Goal: Task Accomplishment & Management: Use online tool/utility

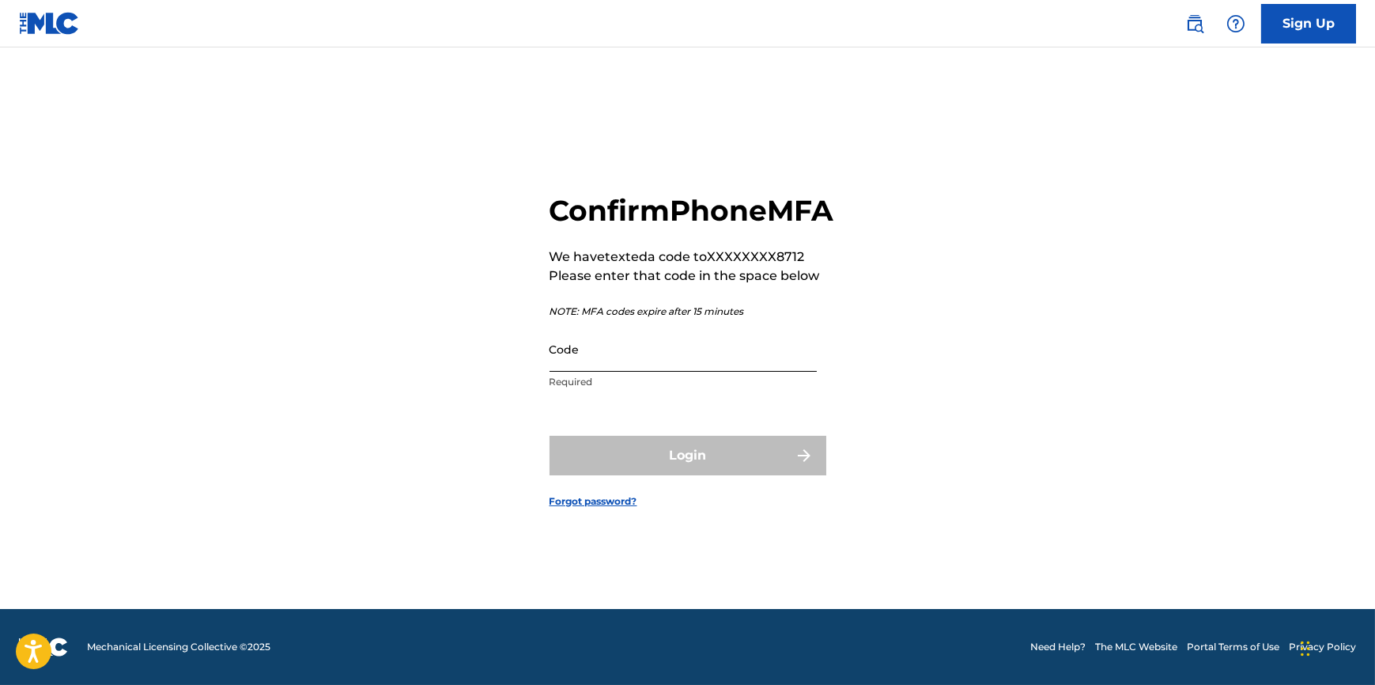
click at [598, 372] on input "Code" at bounding box center [682, 348] width 267 height 45
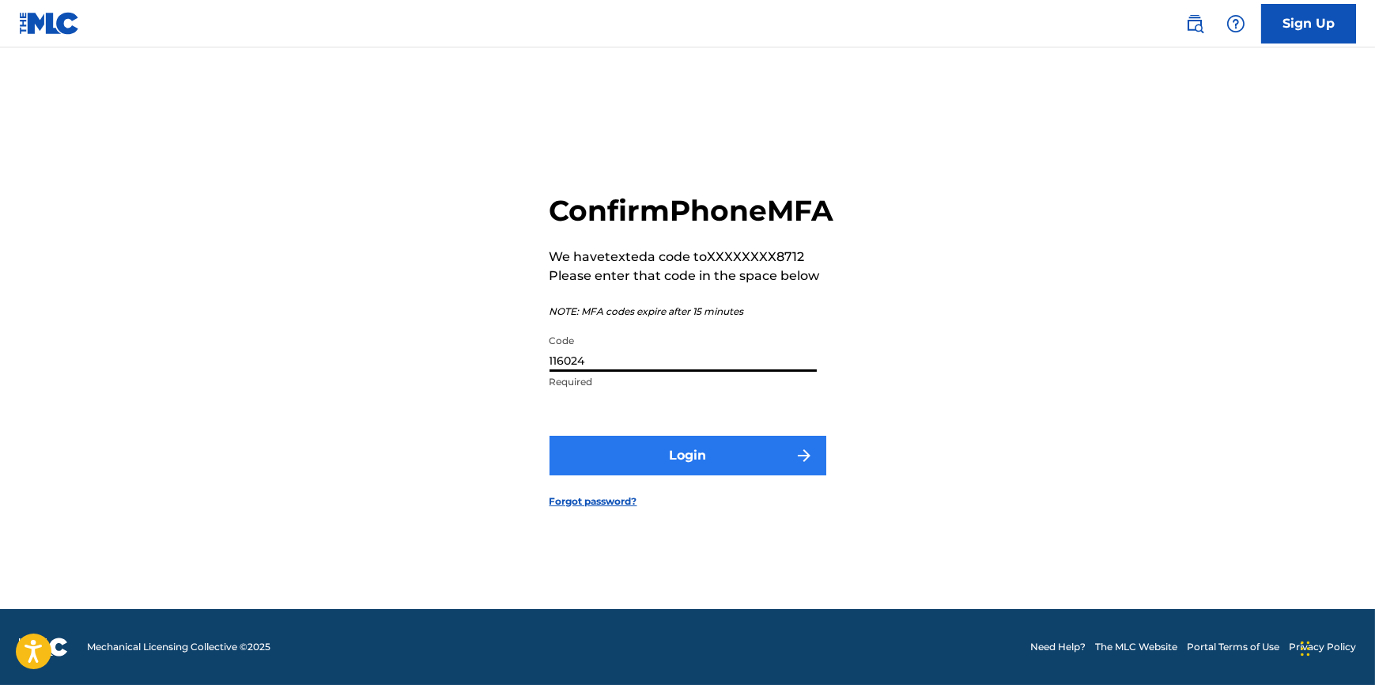
type input "116024"
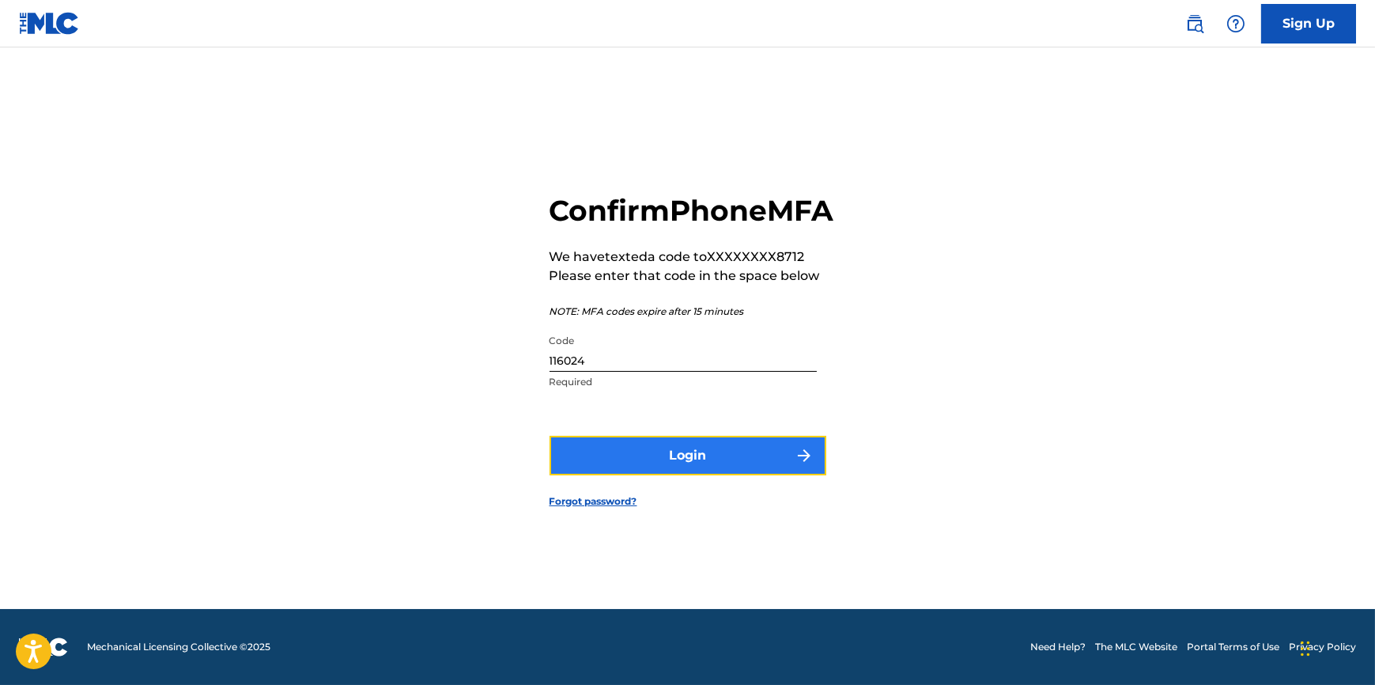
click at [656, 475] on button "Login" at bounding box center [687, 456] width 277 height 40
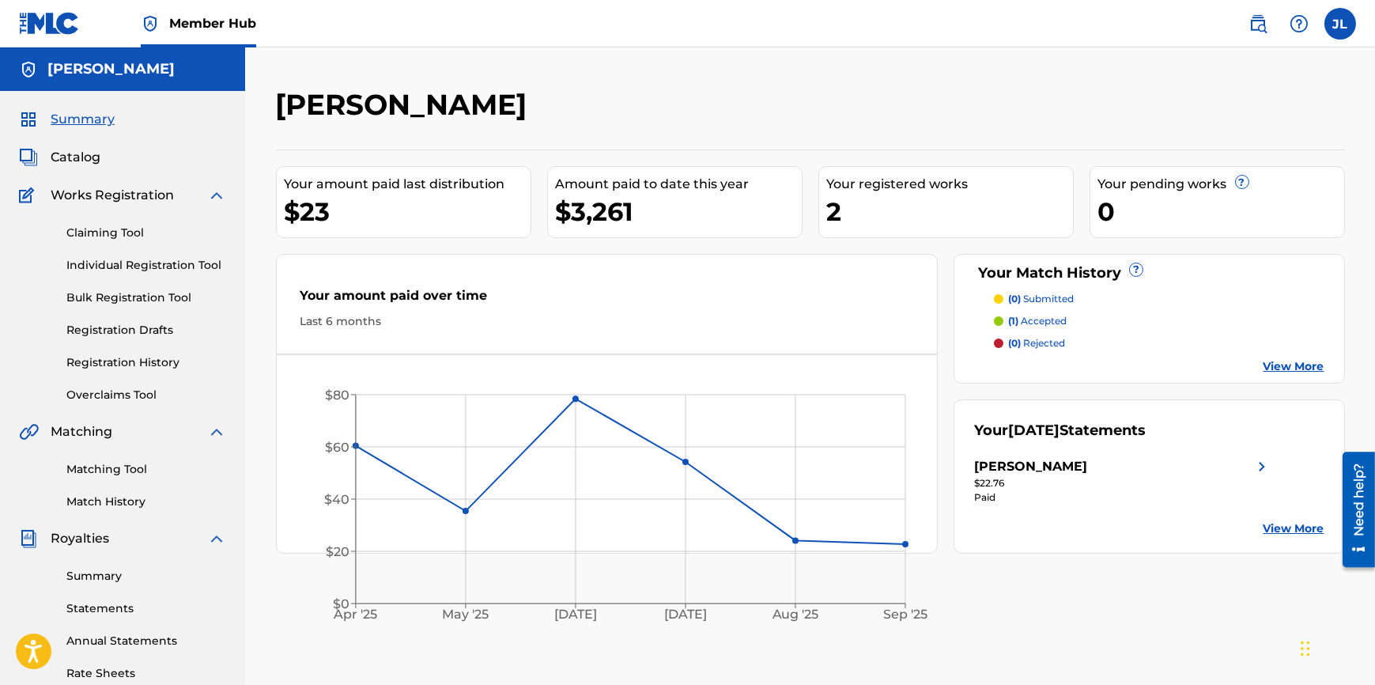
click at [624, 212] on div "$3,261" at bounding box center [679, 212] width 246 height 36
click at [338, 239] on div "Your amount paid last distribution $23 Amount paid to date this year $3,261 You…" at bounding box center [810, 351] width 1069 height 404
click at [1048, 318] on p "(1) accepted" at bounding box center [1037, 321] width 58 height 14
click at [137, 229] on link "Claiming Tool" at bounding box center [146, 232] width 160 height 17
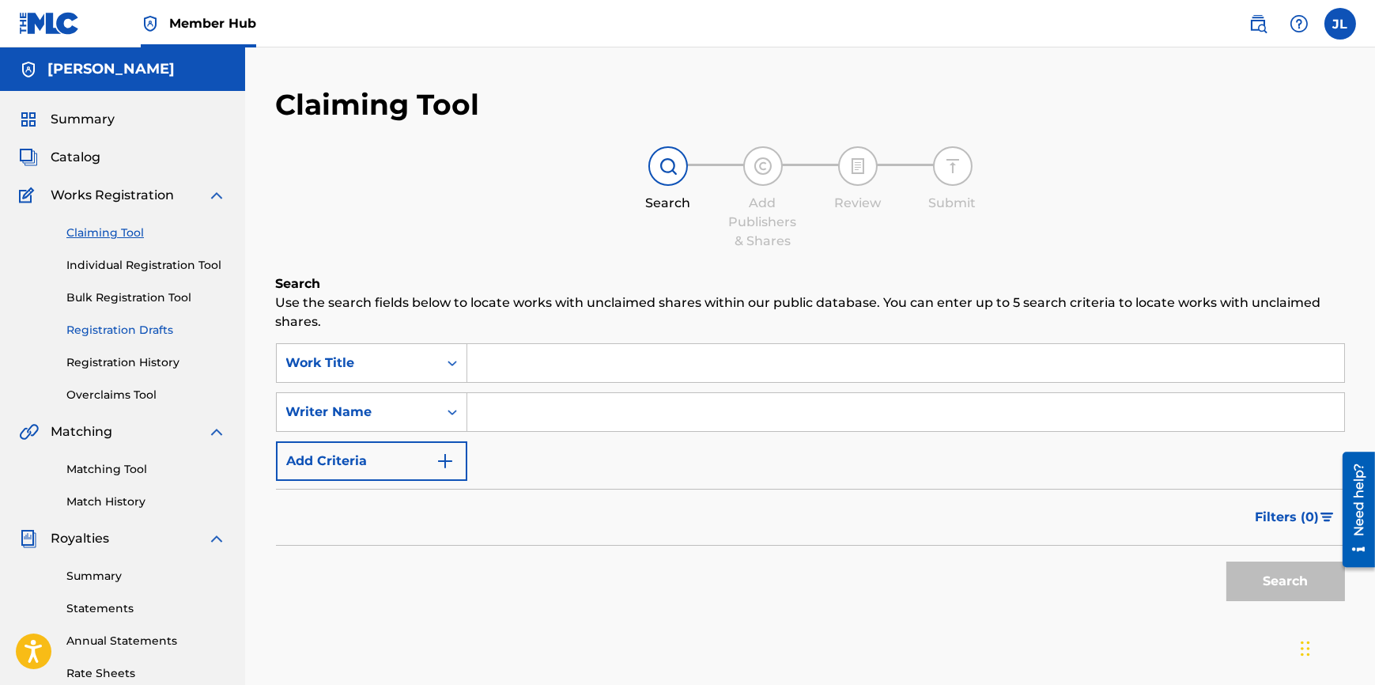
click at [138, 322] on link "Registration Drafts" at bounding box center [146, 330] width 160 height 17
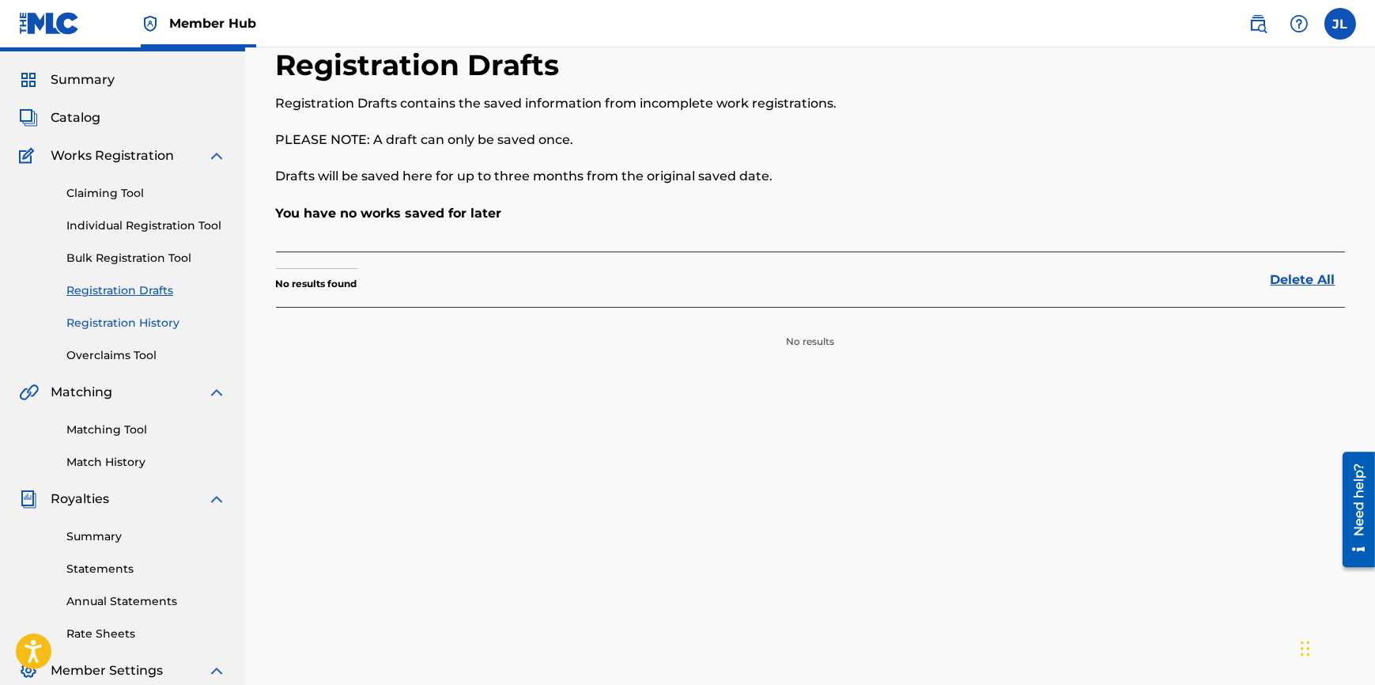
scroll to position [71, 0]
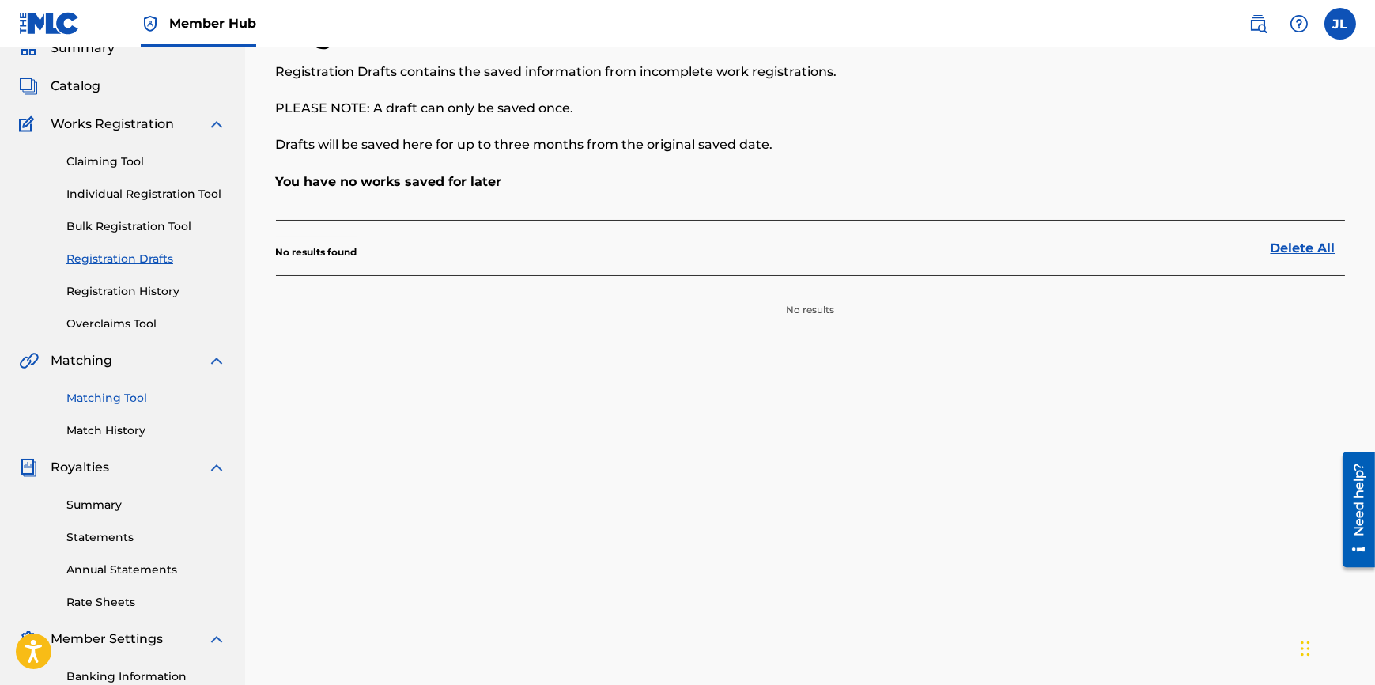
click at [95, 393] on link "Matching Tool" at bounding box center [146, 398] width 160 height 17
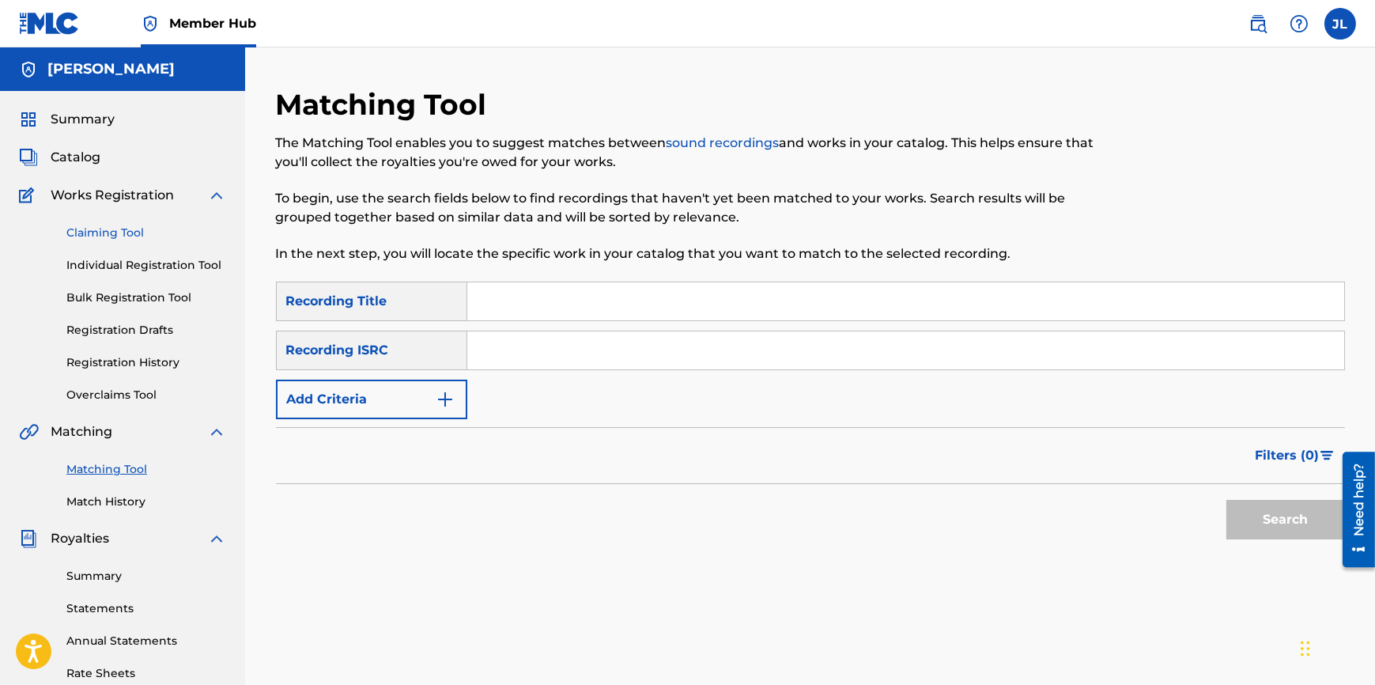
click at [111, 237] on link "Claiming Tool" at bounding box center [146, 232] width 160 height 17
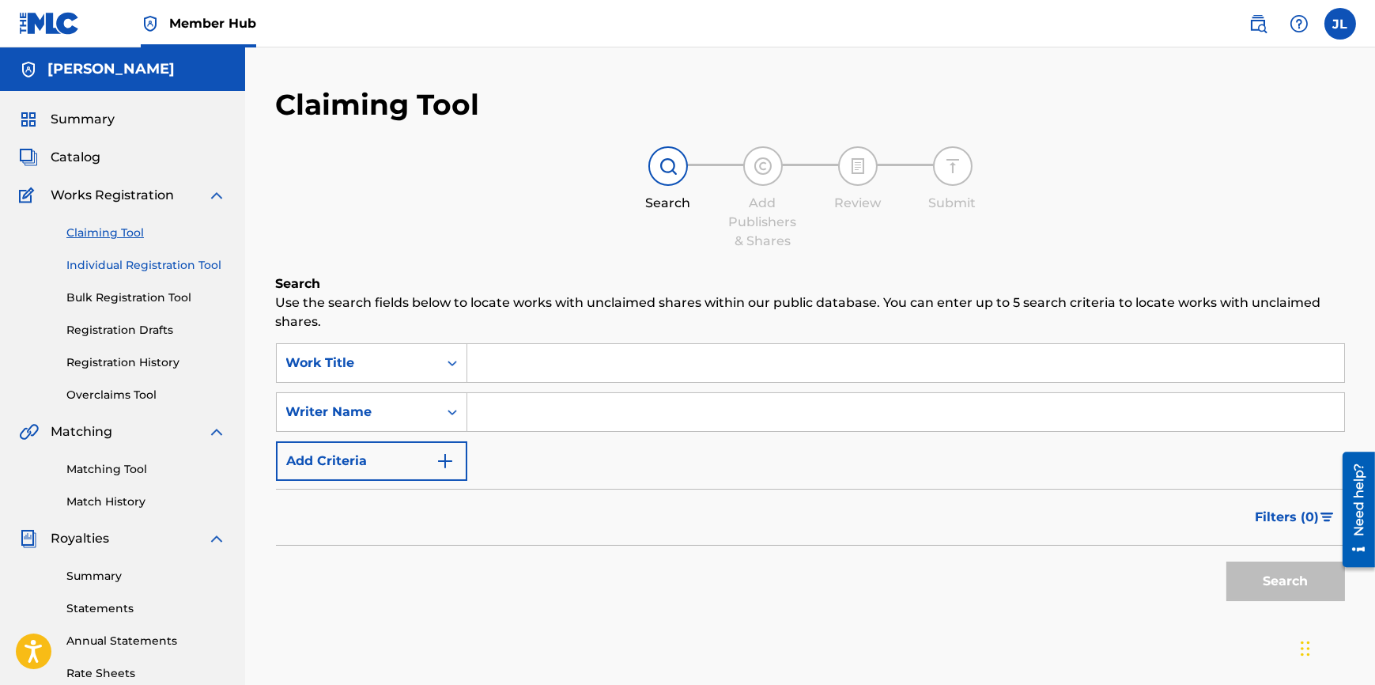
click at [128, 272] on link "Individual Registration Tool" at bounding box center [146, 265] width 160 height 17
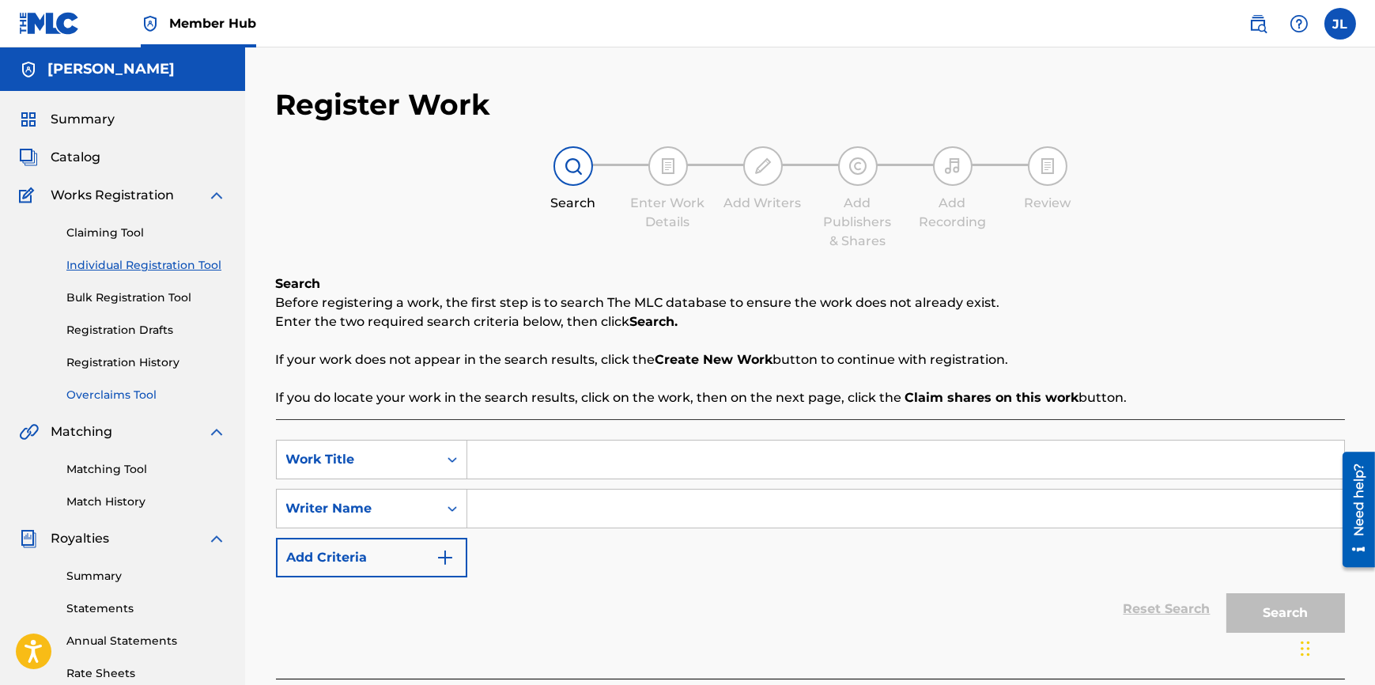
click at [164, 402] on link "Overclaims Tool" at bounding box center [146, 395] width 160 height 17
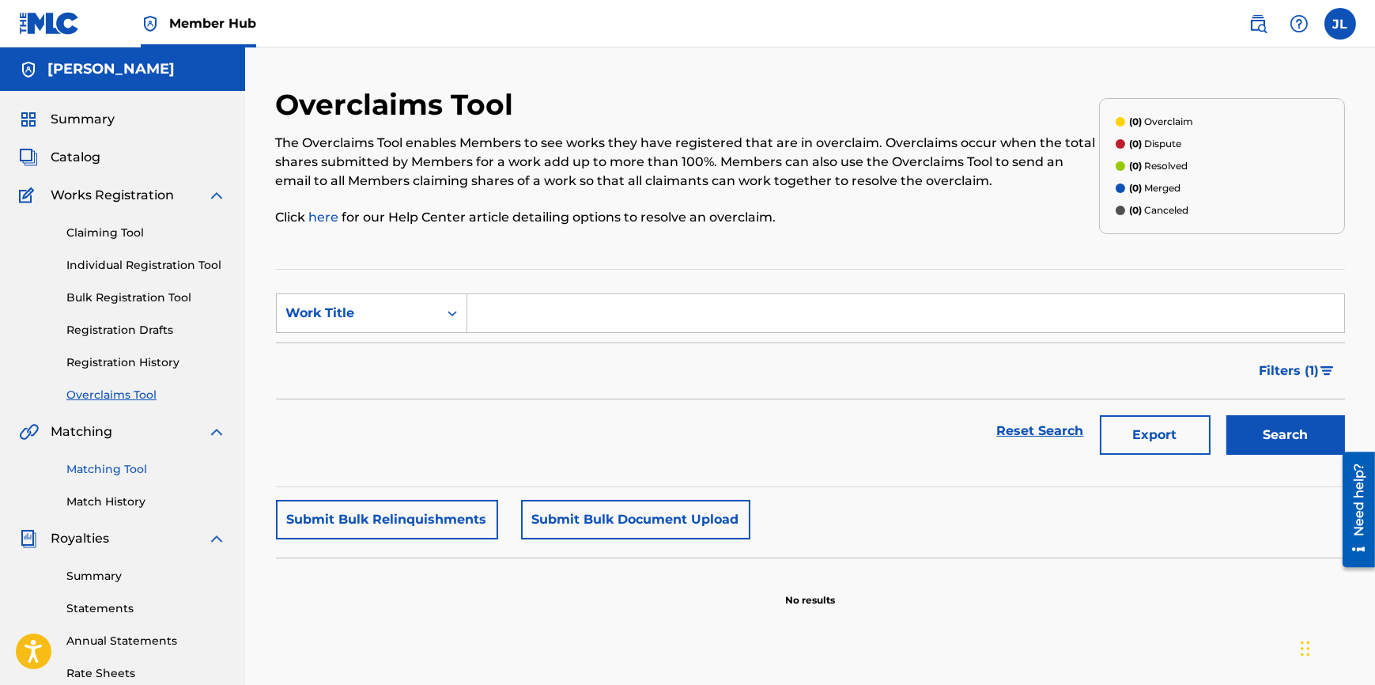
click at [135, 465] on link "Matching Tool" at bounding box center [146, 469] width 160 height 17
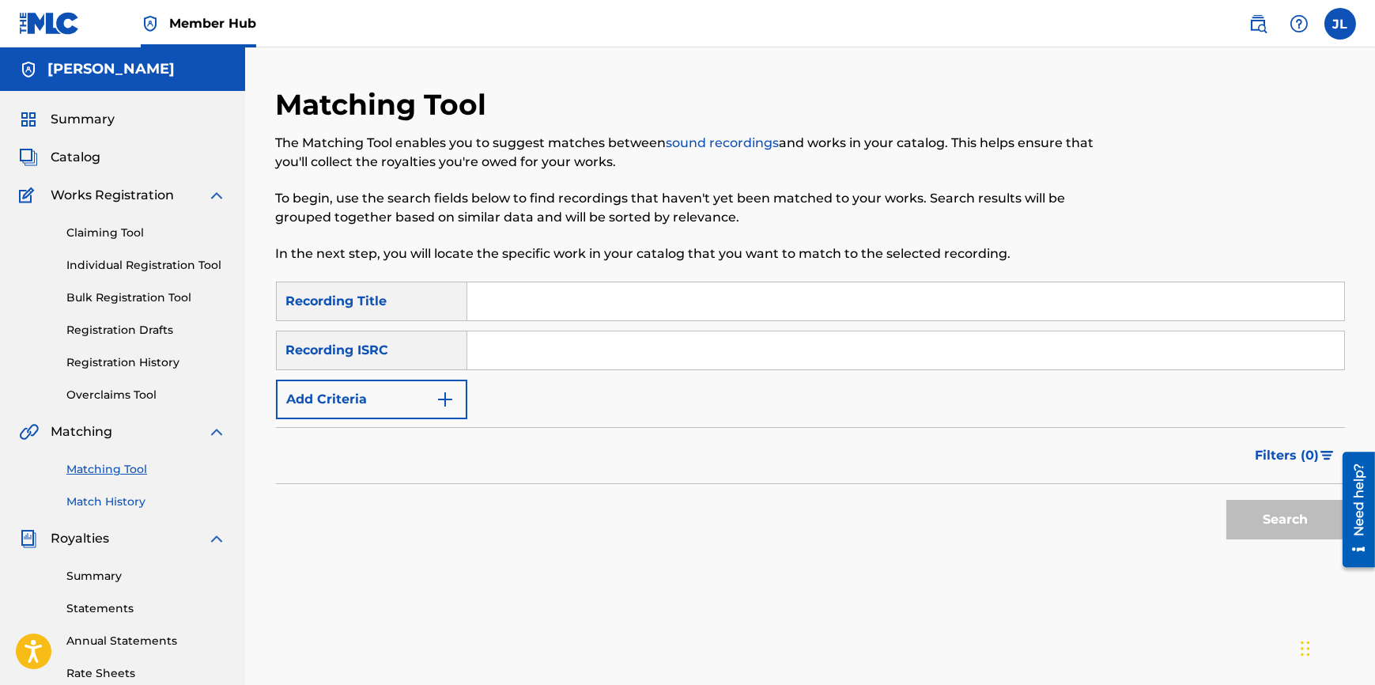
click at [151, 504] on link "Match History" at bounding box center [146, 501] width 160 height 17
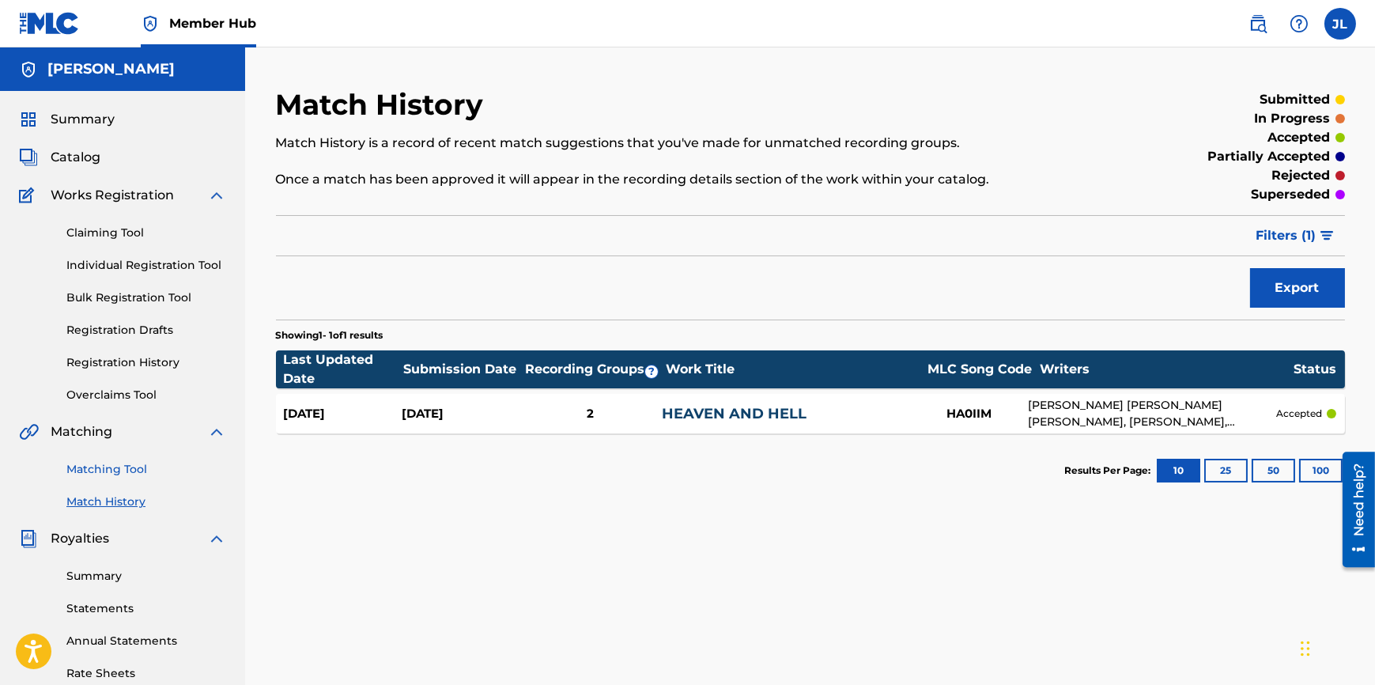
click at [134, 467] on link "Matching Tool" at bounding box center [146, 469] width 160 height 17
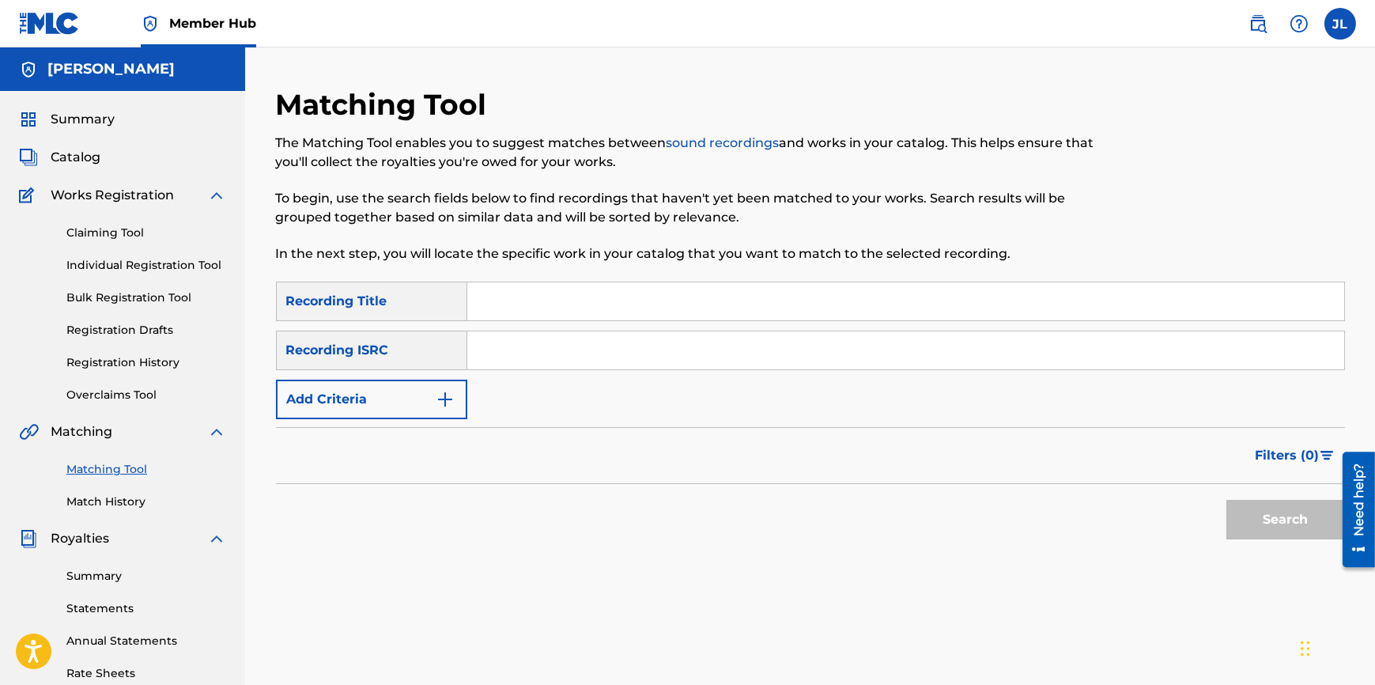
click at [550, 320] on div "Search Form" at bounding box center [905, 301] width 877 height 40
click at [554, 310] on input "Search Form" at bounding box center [905, 301] width 877 height 38
type input "Ztfo"
click at [1273, 509] on button "Search" at bounding box center [1285, 520] width 119 height 40
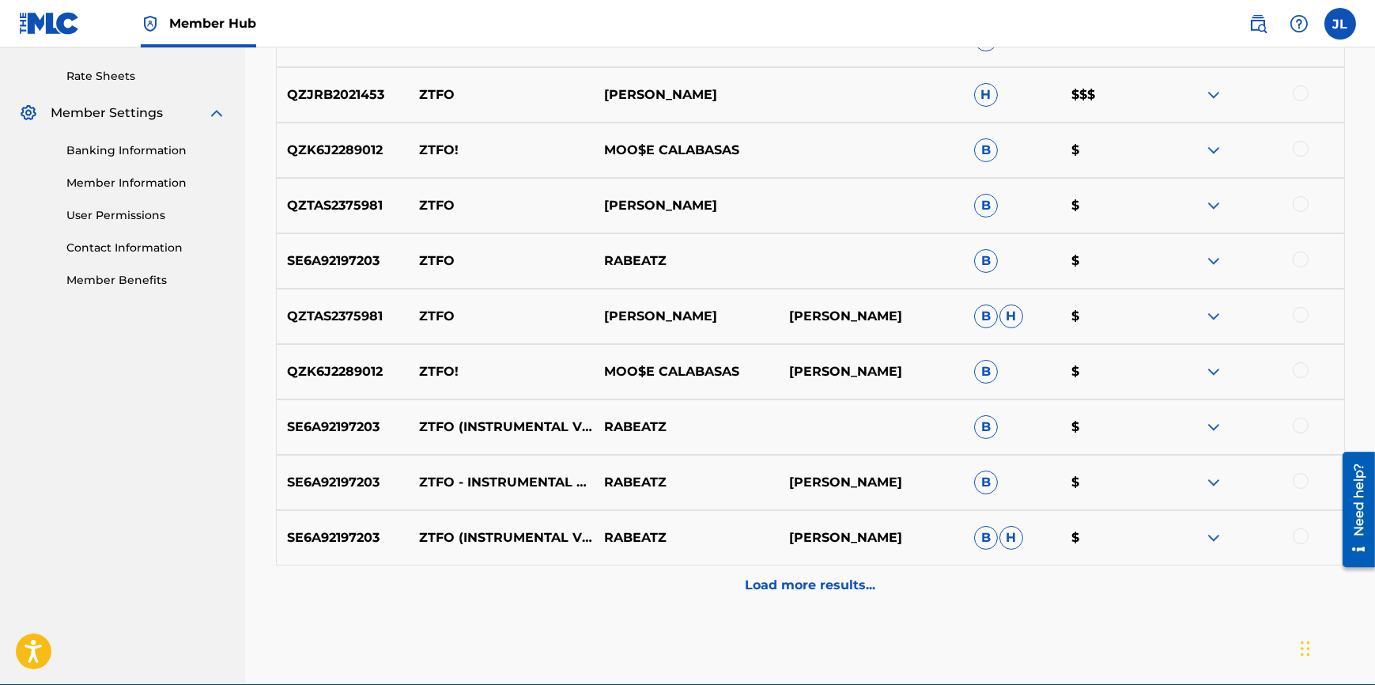
scroll to position [671, 0]
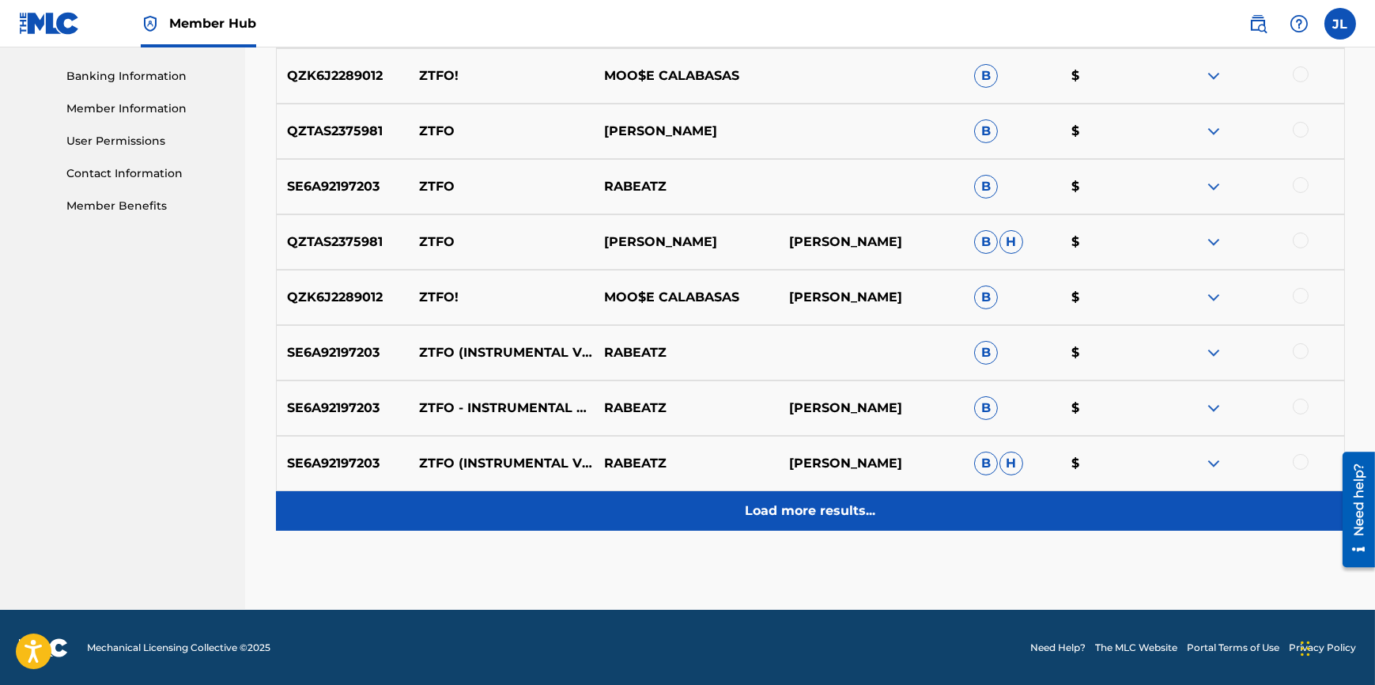
click at [879, 516] on div "Load more results..." at bounding box center [810, 511] width 1069 height 40
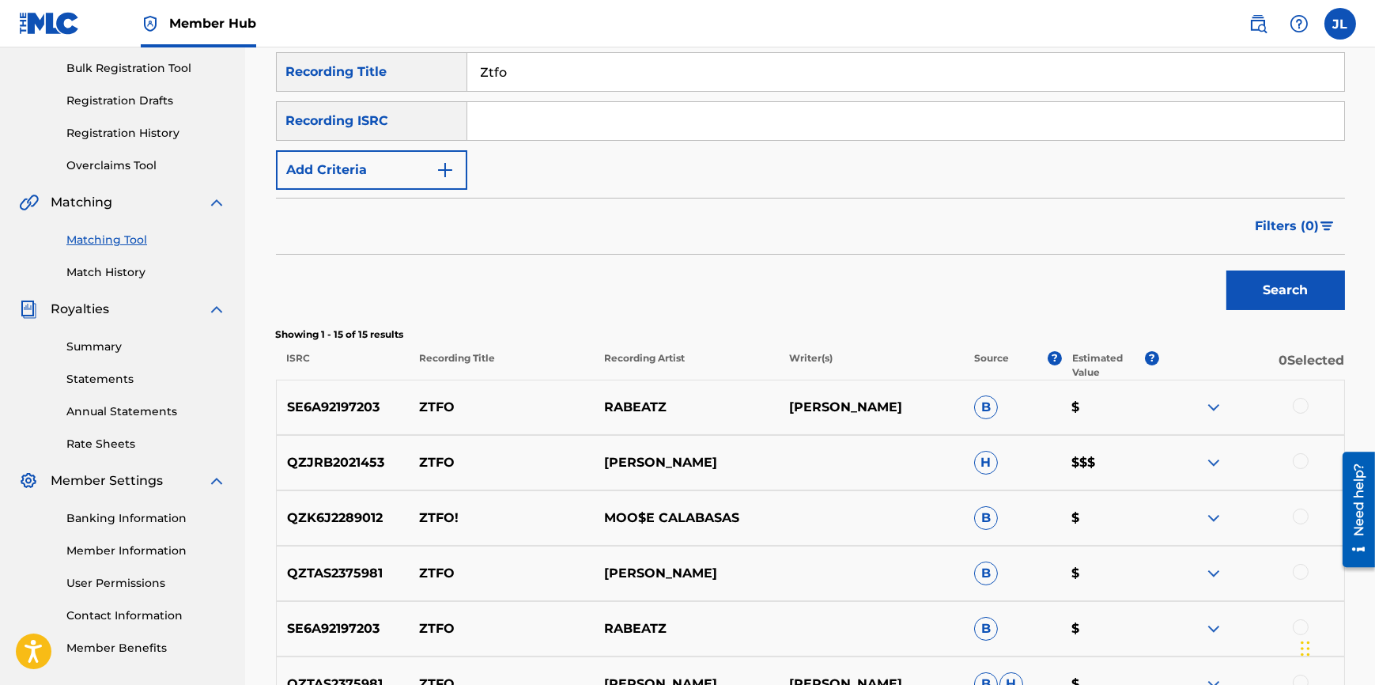
scroll to position [0, 0]
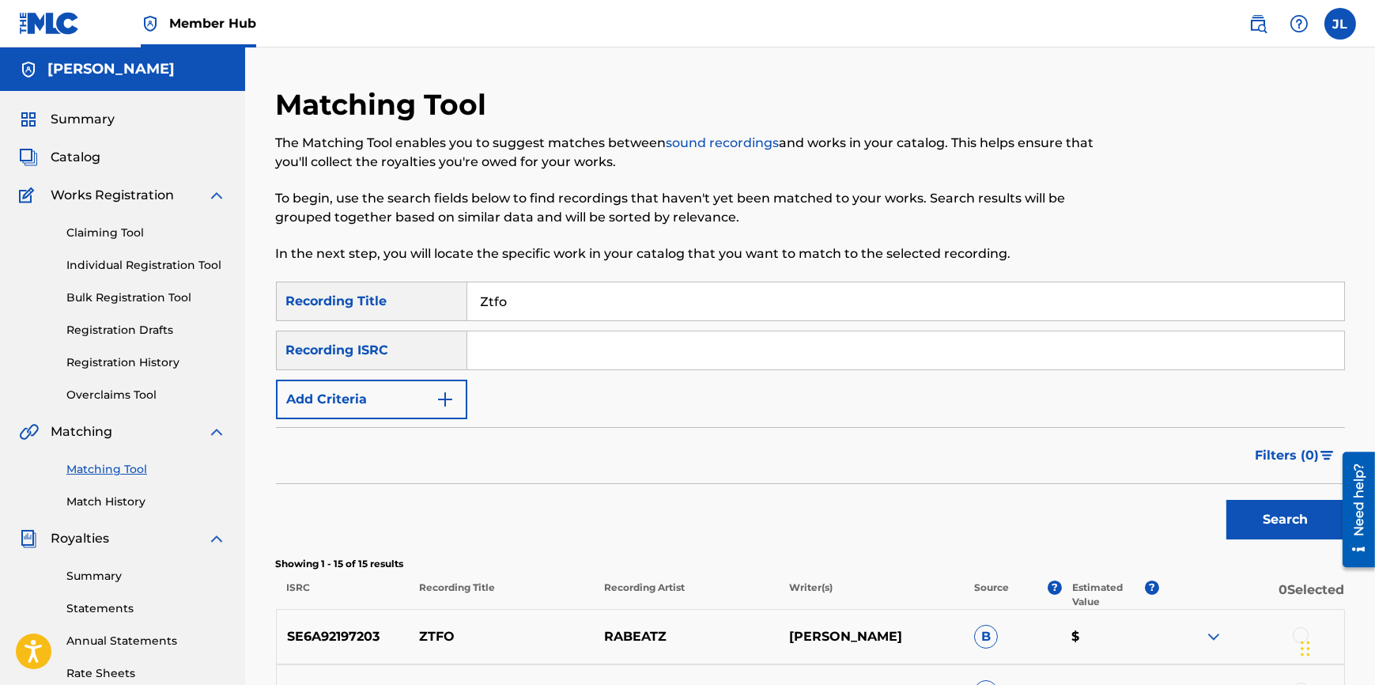
click at [45, 27] on img at bounding box center [49, 23] width 61 height 23
